Goal: Information Seeking & Learning: Learn about a topic

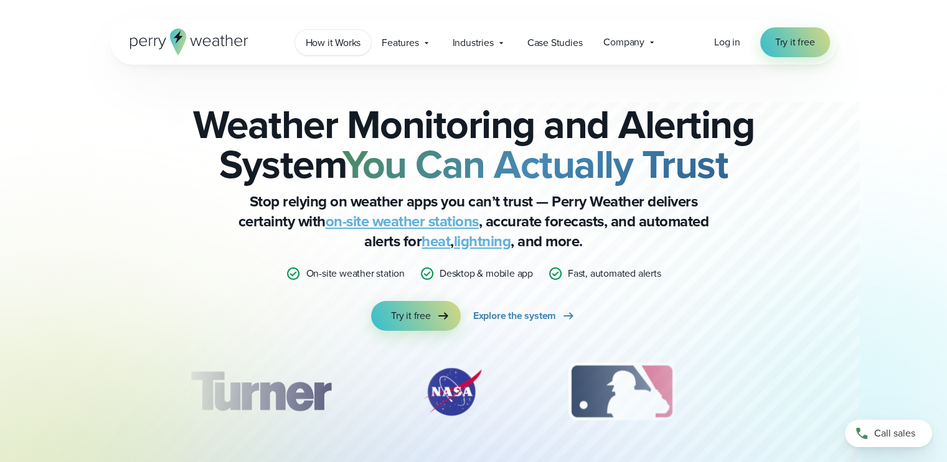
click at [335, 48] on span "How it Works" at bounding box center [333, 42] width 55 height 15
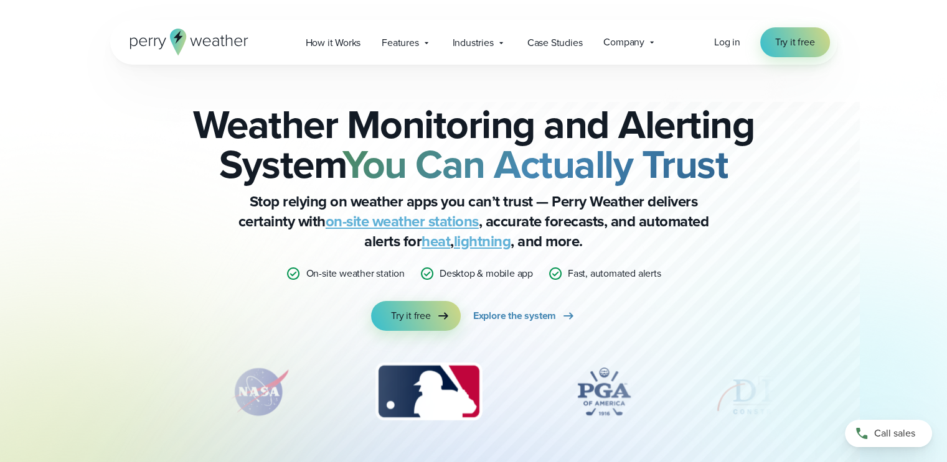
click at [656, 39] on icon at bounding box center [652, 42] width 10 height 10
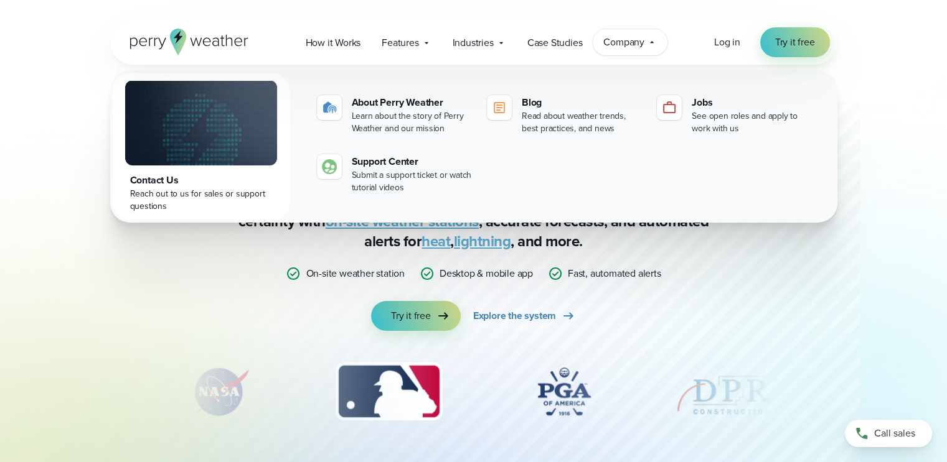
click at [656, 39] on icon at bounding box center [652, 42] width 10 height 10
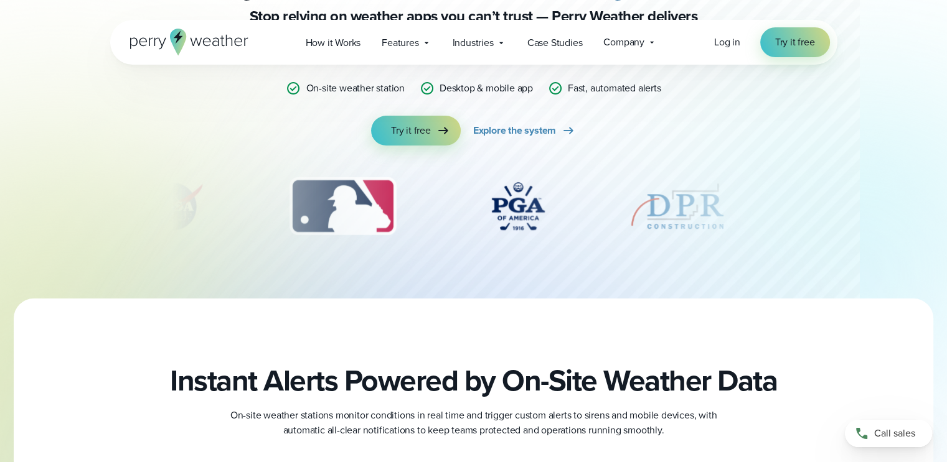
scroll to position [187, 0]
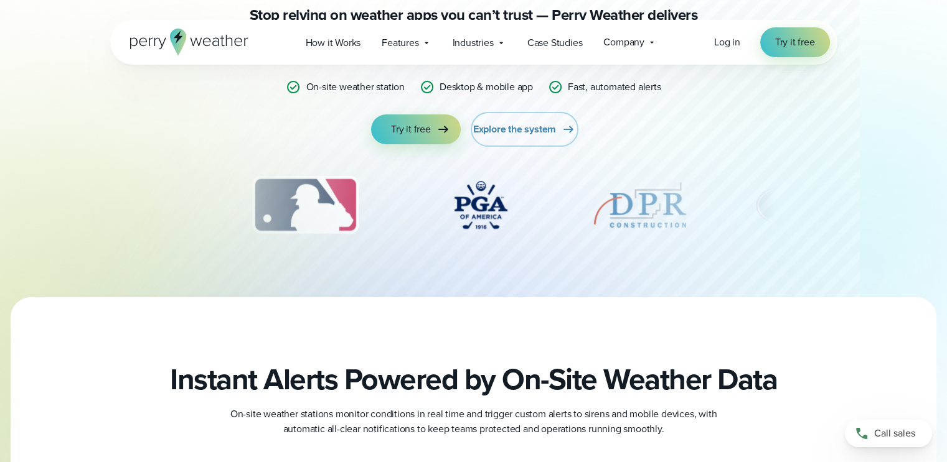
click at [537, 138] on link "Explore the system" at bounding box center [524, 130] width 103 height 30
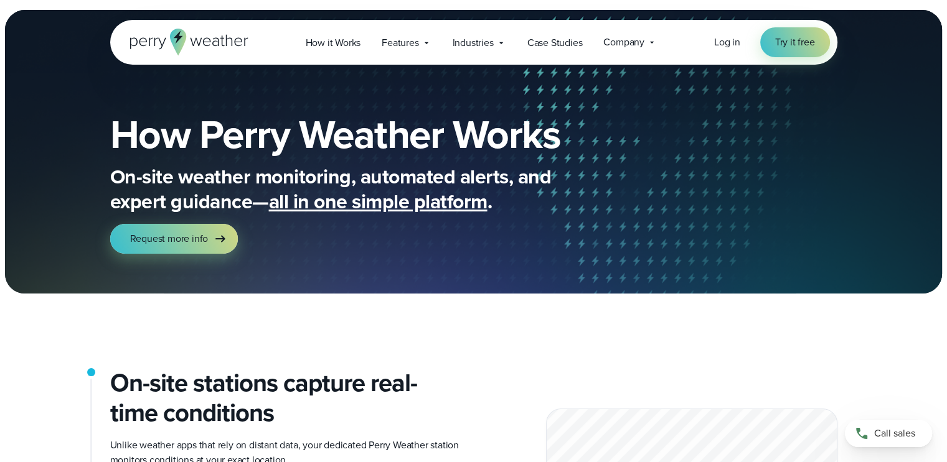
click at [654, 38] on icon at bounding box center [652, 42] width 10 height 10
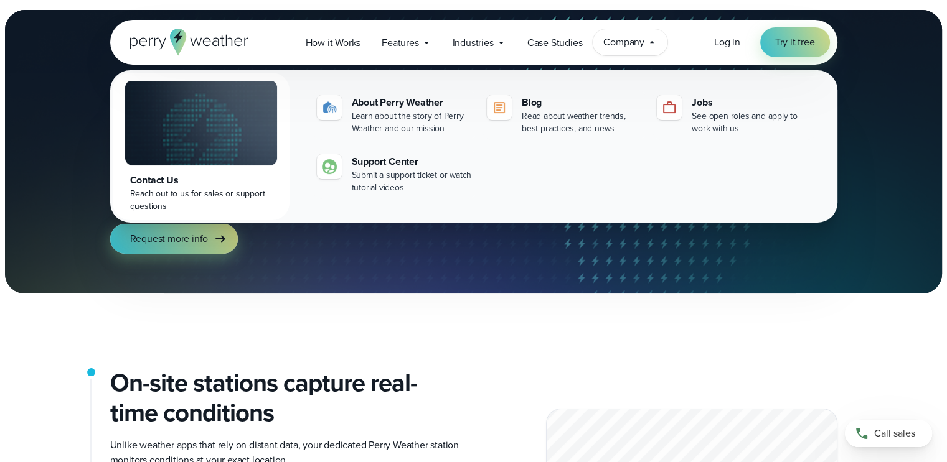
click at [654, 38] on icon at bounding box center [652, 42] width 10 height 10
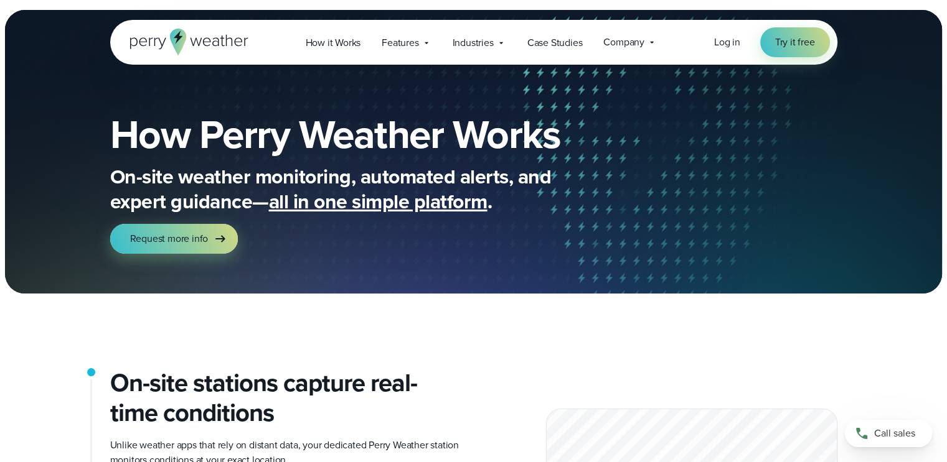
click at [426, 48] on div "Features Explore All Features Explore Perry Weather's on-site weather hardware …" at bounding box center [406, 43] width 70 height 26
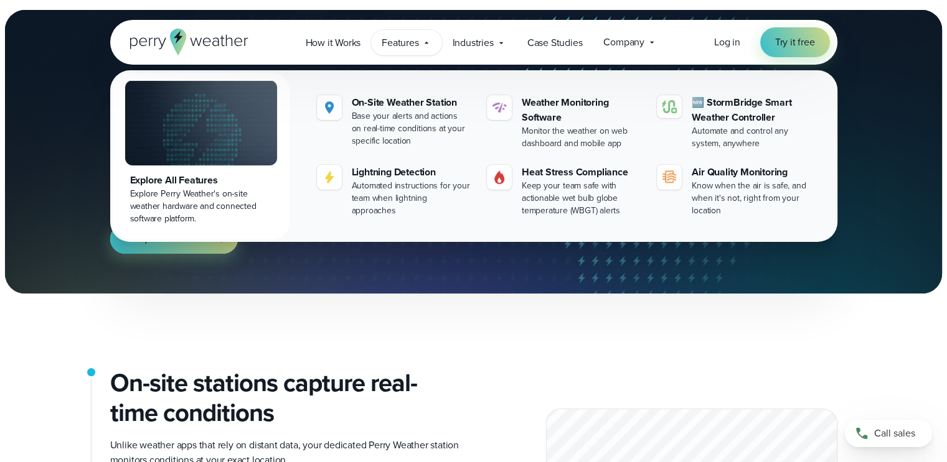
click at [426, 48] on div "Features Explore All Features Explore Perry Weather's on-site weather hardware …" at bounding box center [406, 43] width 70 height 26
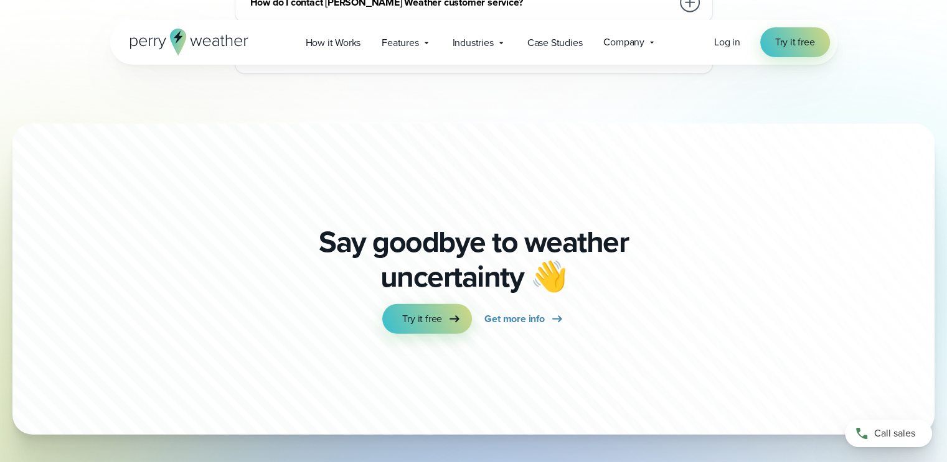
scroll to position [3548, 0]
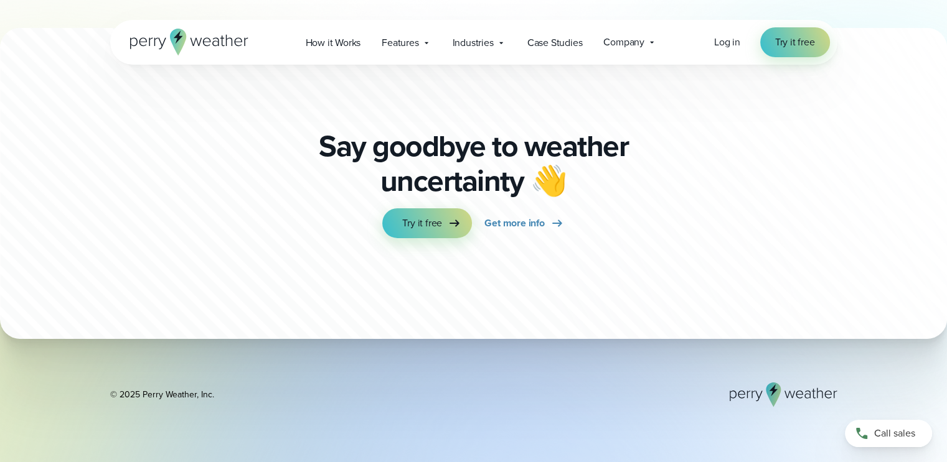
scroll to position [4233, 0]
